Goal: Task Accomplishment & Management: Manage account settings

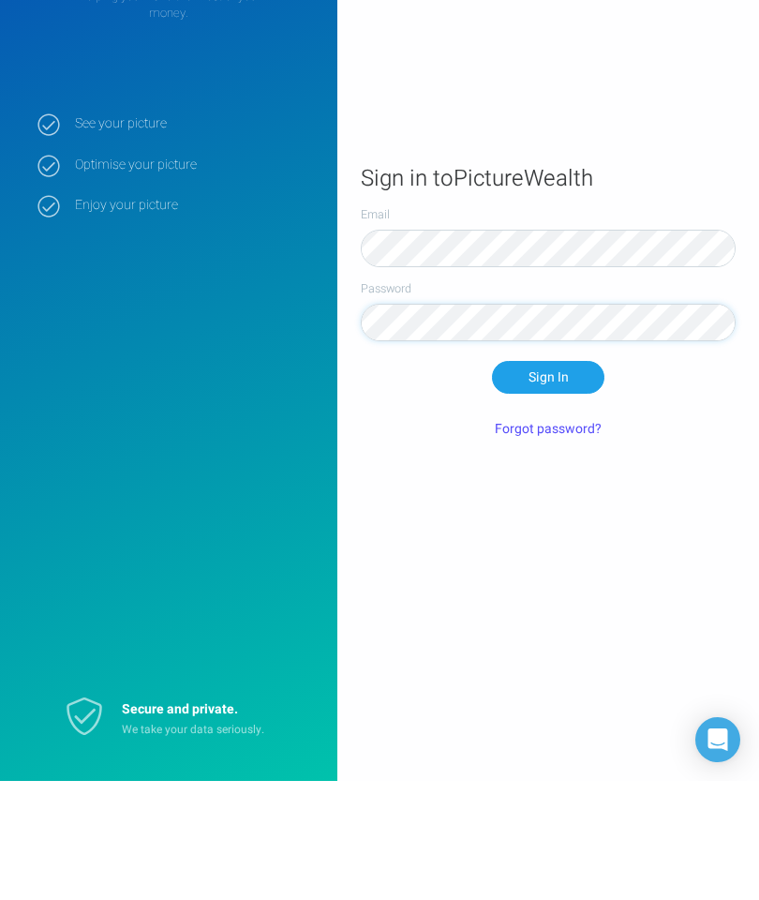
click at [557, 532] on button "Forgot password?" at bounding box center [548, 548] width 129 height 32
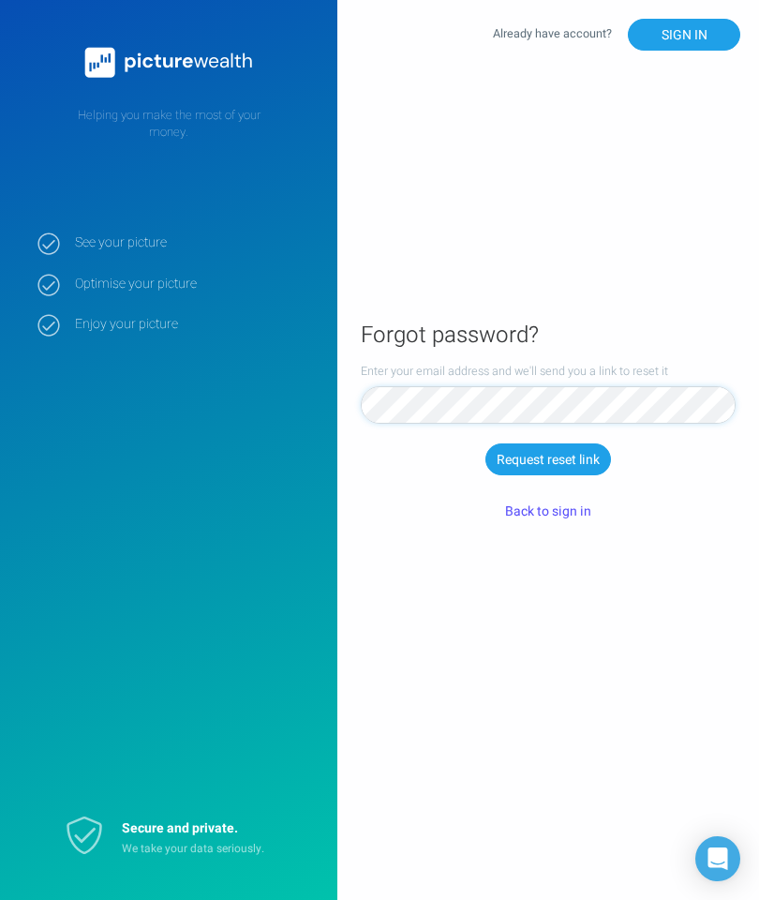
click at [574, 475] on button "Request reset link" at bounding box center [549, 459] width 126 height 32
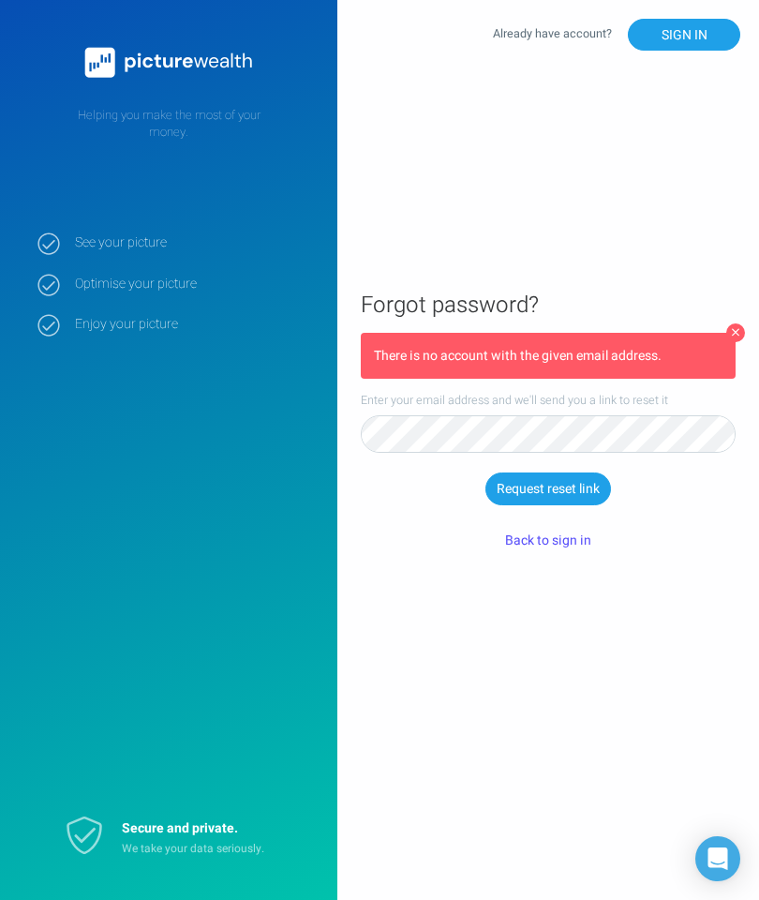
click at [748, 365] on main "Forgot password? There is no account with the given email address. Enter your e…" at bounding box center [548, 449] width 422 height 371
click at [729, 342] on button at bounding box center [735, 332] width 19 height 19
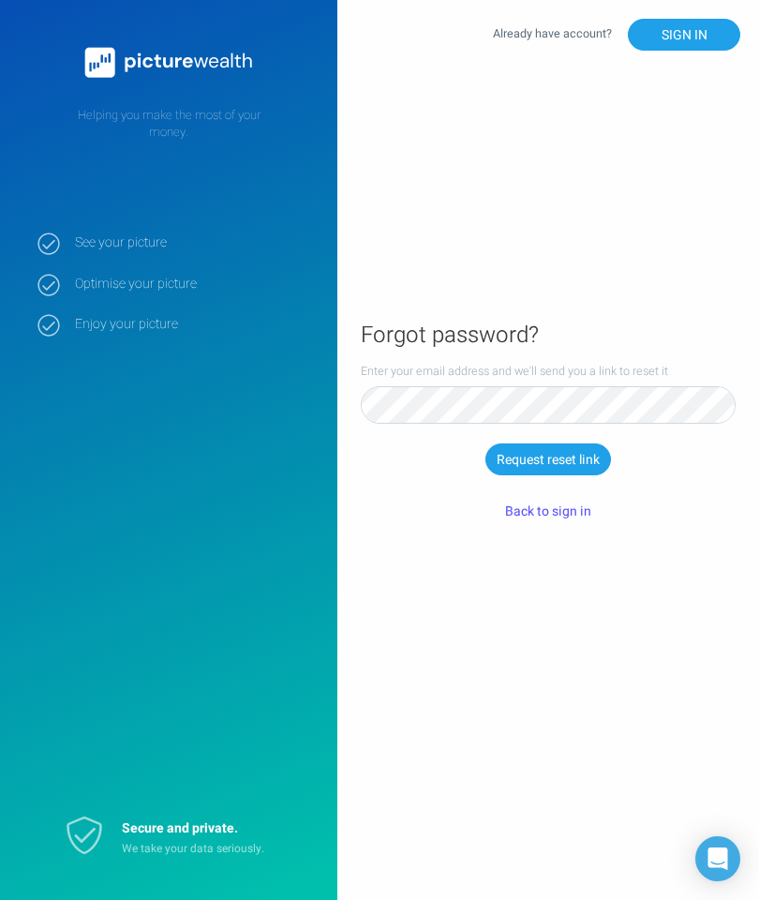
click at [572, 527] on button "Back to sign in" at bounding box center [548, 511] width 112 height 32
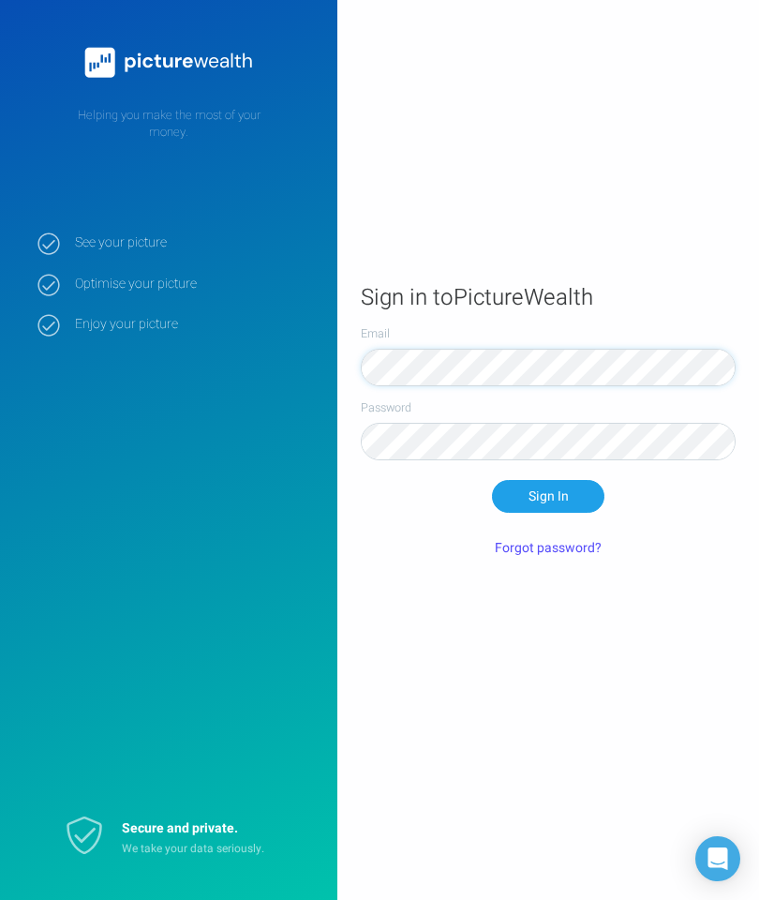
scroll to position [75, 0]
